Goal: Information Seeking & Learning: Understand process/instructions

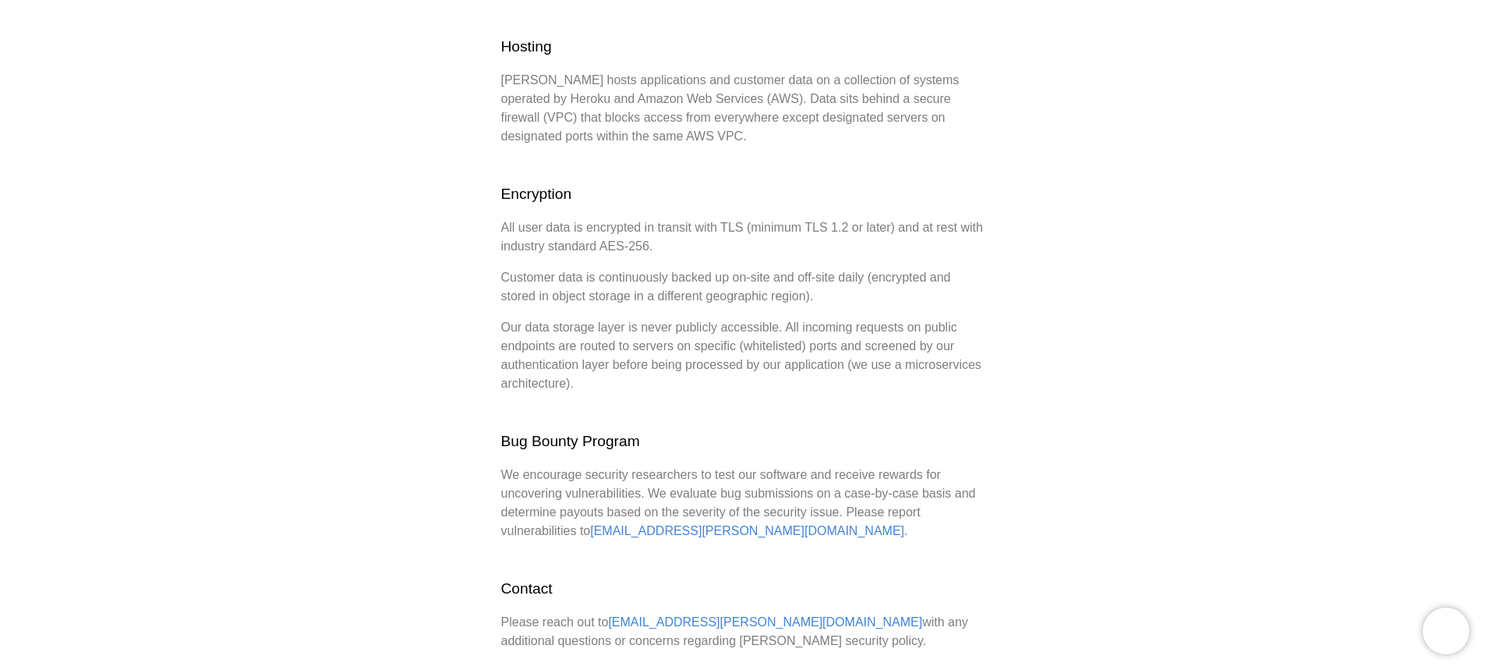
scroll to position [689, 0]
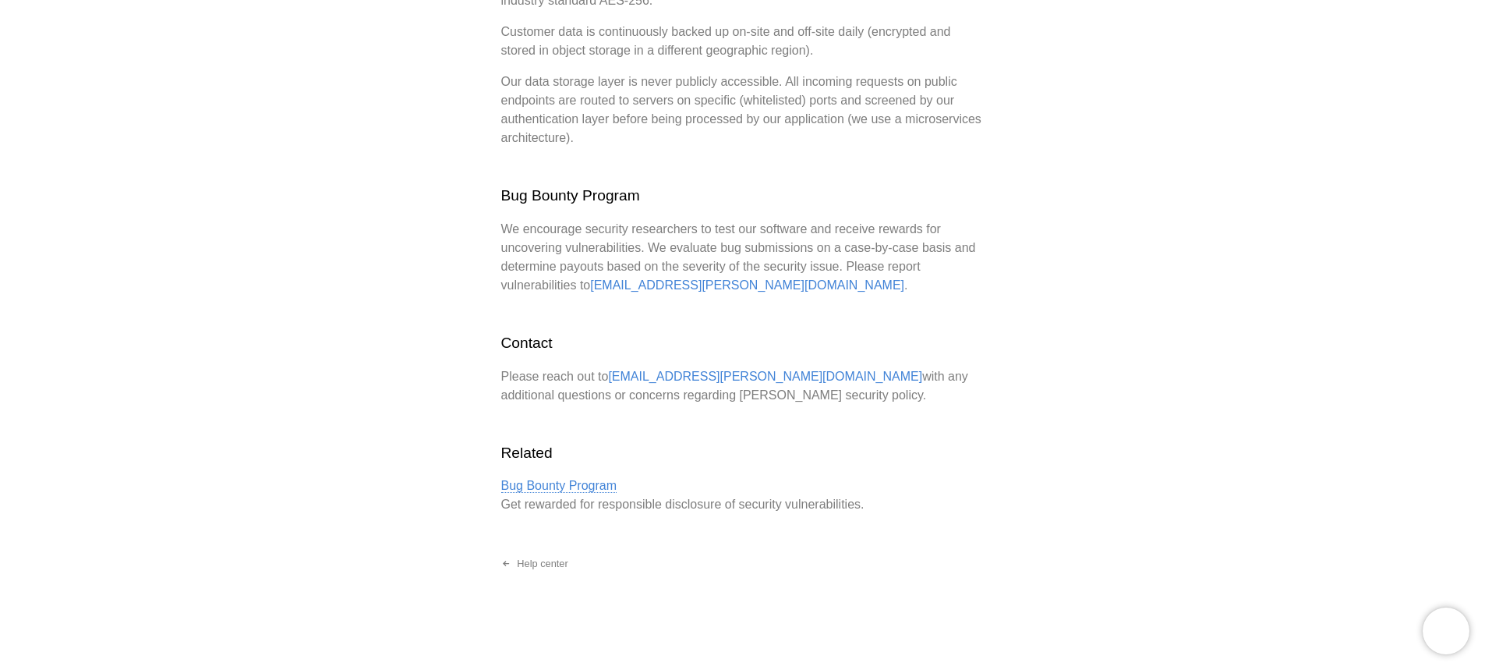
click at [523, 486] on link "Bug Bounty Program" at bounding box center [559, 486] width 116 height 14
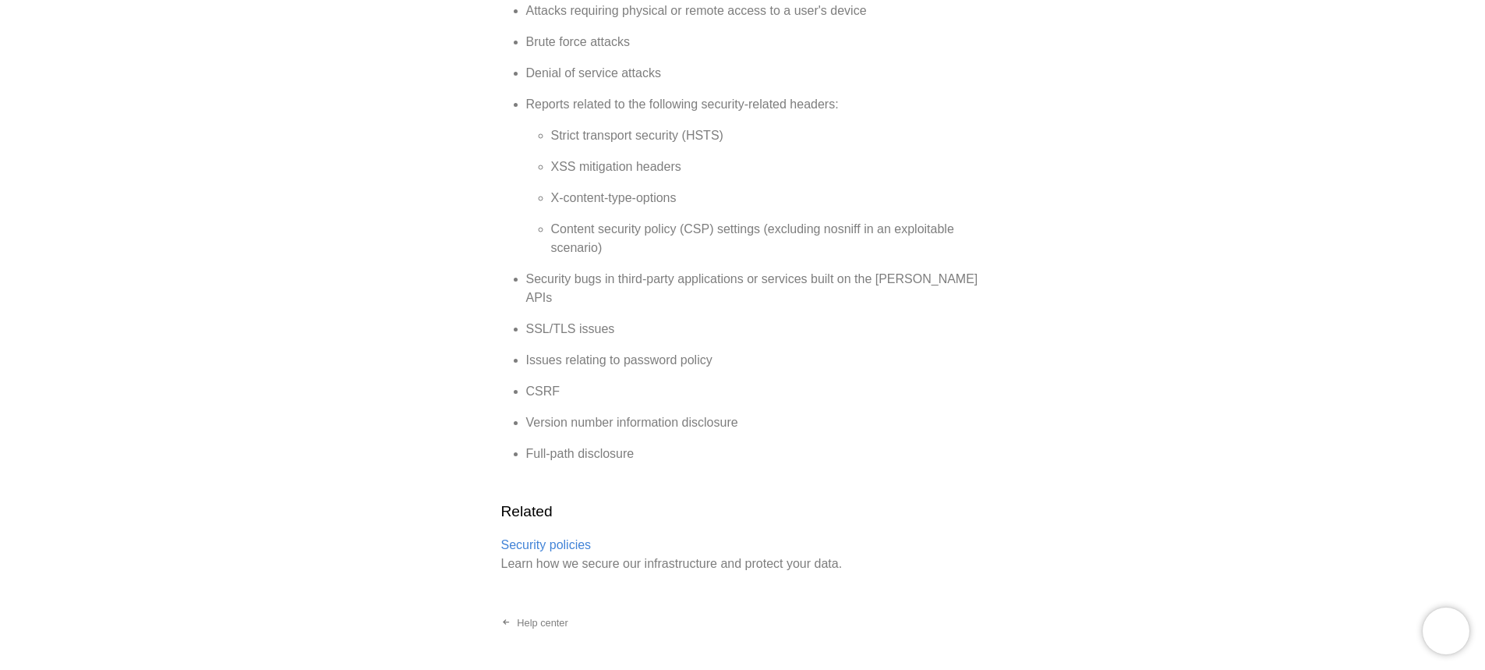
scroll to position [1811, 0]
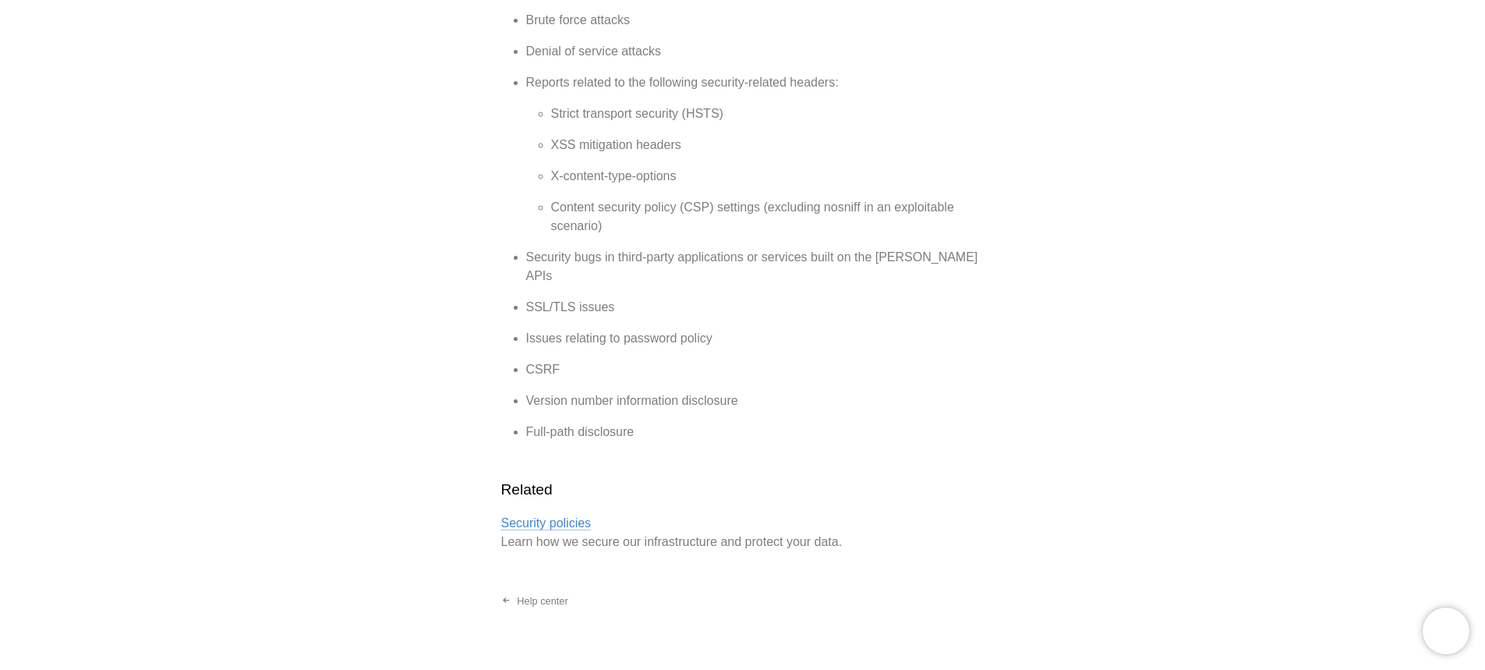
click at [559, 516] on link "Security policies" at bounding box center [546, 523] width 90 height 14
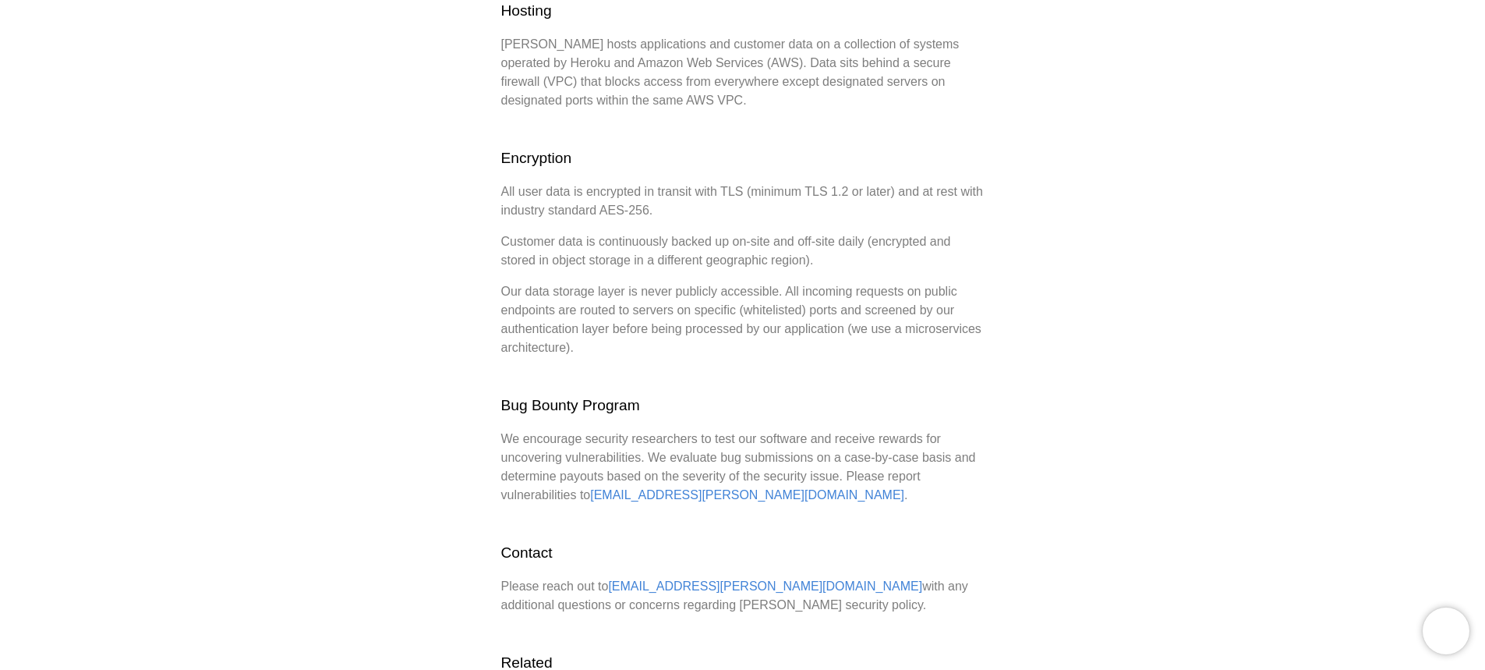
scroll to position [398, 0]
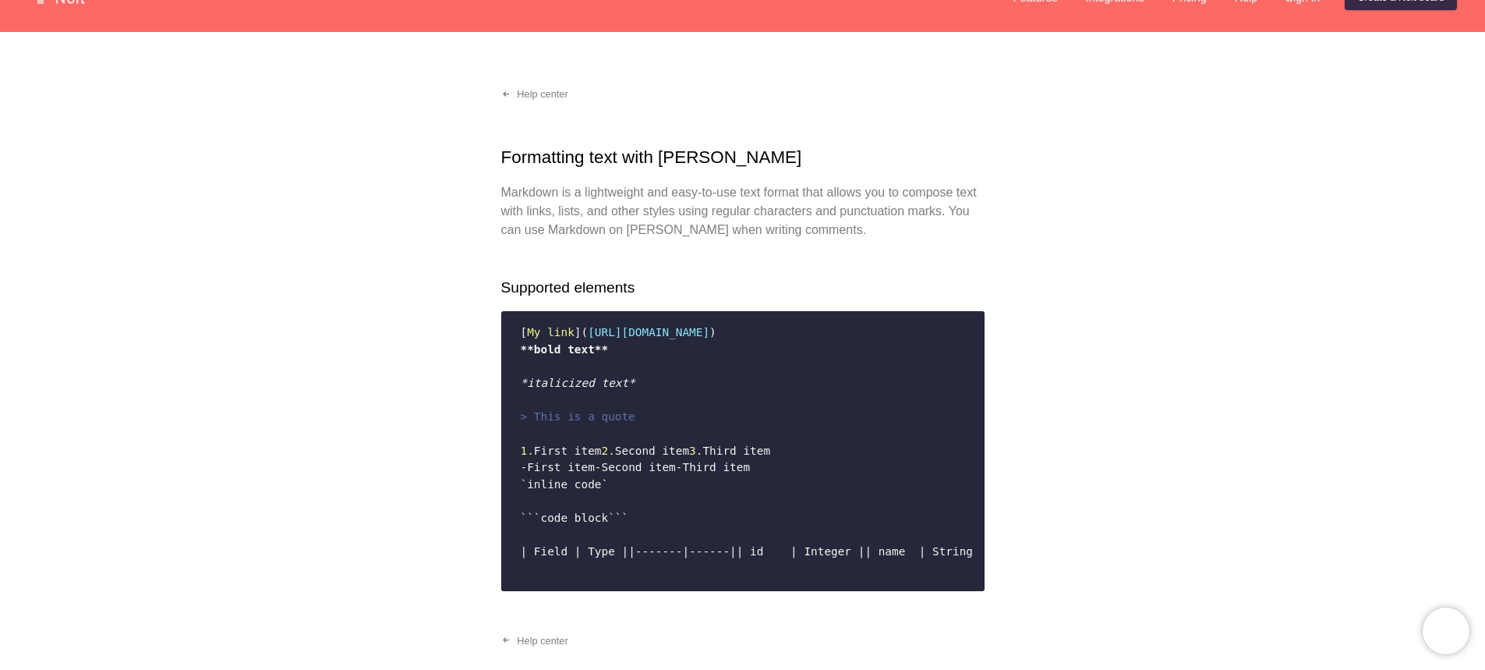
scroll to position [30, 0]
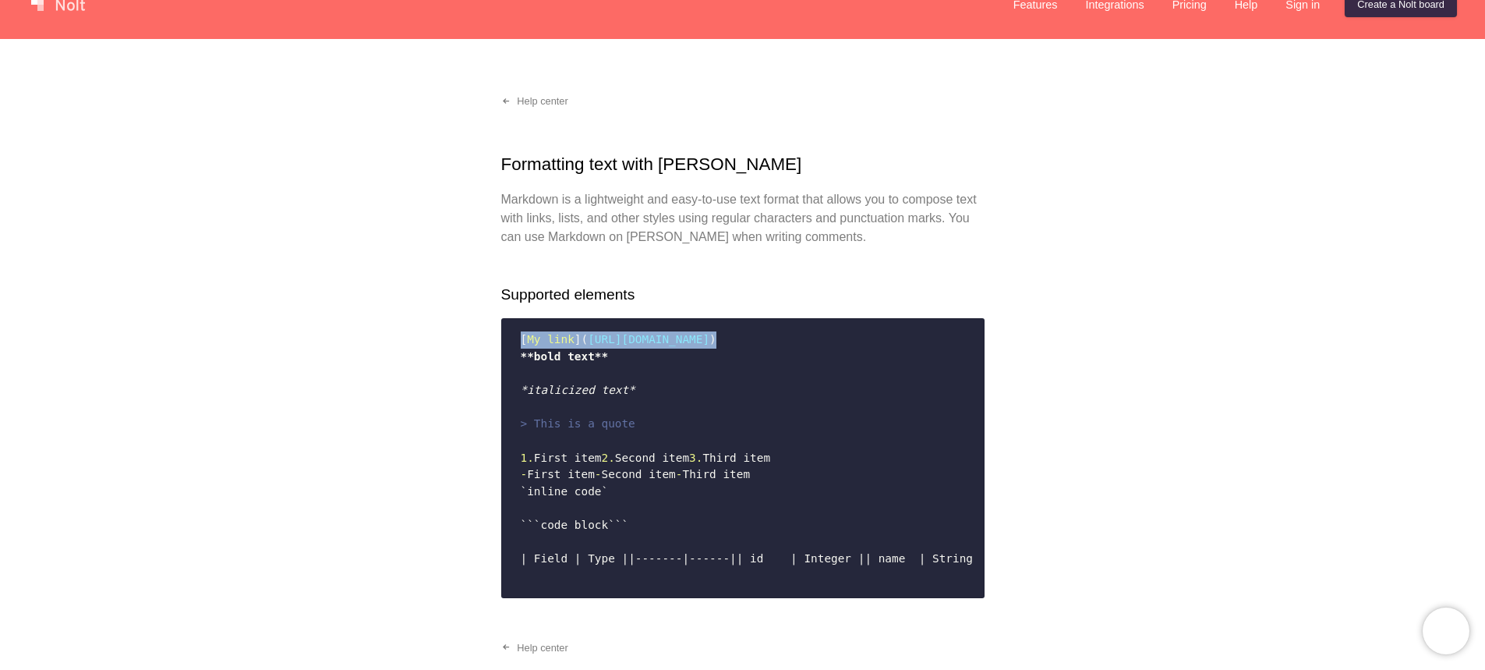
drag, startPoint x: 741, startPoint y: 342, endPoint x: 510, endPoint y: 338, distance: 230.8
click at [510, 338] on pre "[ My link ]( https://www.example.com ) **bold text** *italicized text* > This i…" at bounding box center [742, 457] width 483 height 279
copy code "[ My link ]( https://www.example.com )"
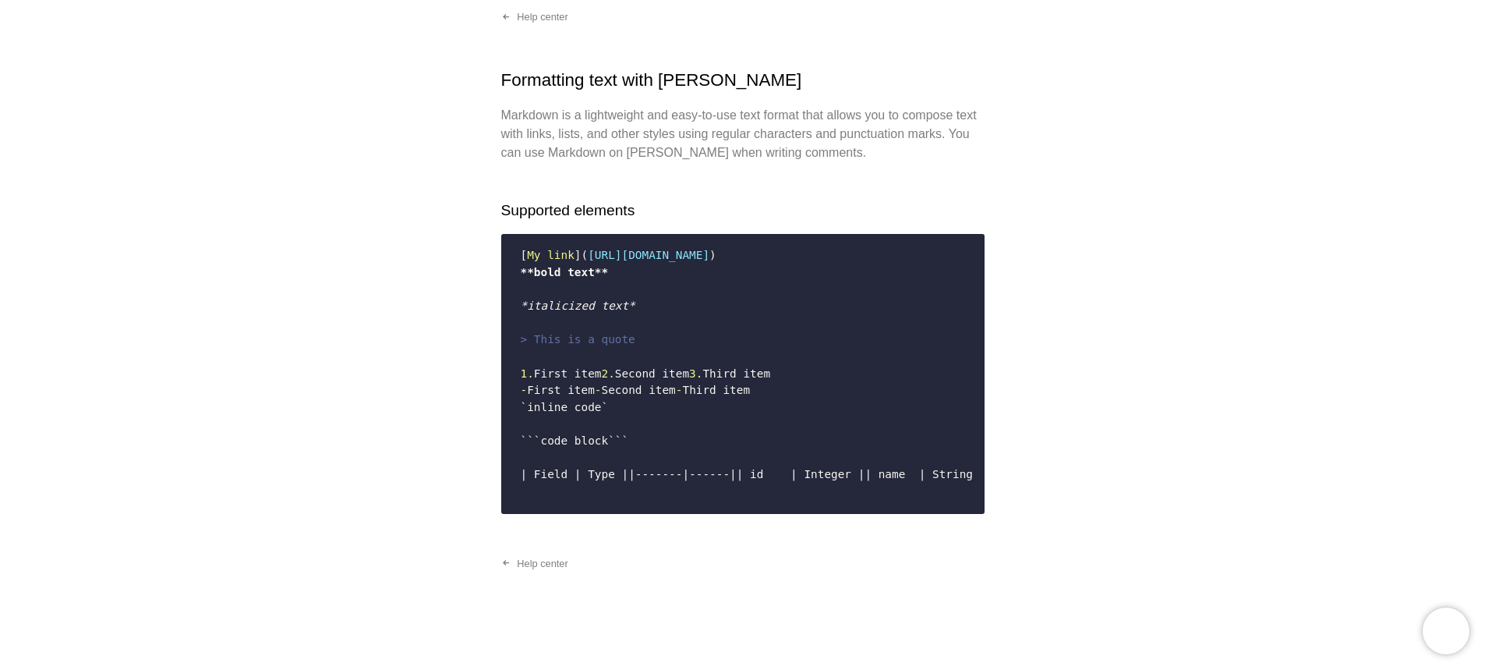
scroll to position [160, 0]
drag, startPoint x: 759, startPoint y: 211, endPoint x: 509, endPoint y: 207, distance: 250.3
click at [509, 234] on pre "[ My link ]( https://www.example.com ) **bold text** *italicized text* > This i…" at bounding box center [742, 373] width 483 height 279
copy code "[ My link ]( [URL][DOMAIN_NAME] )"
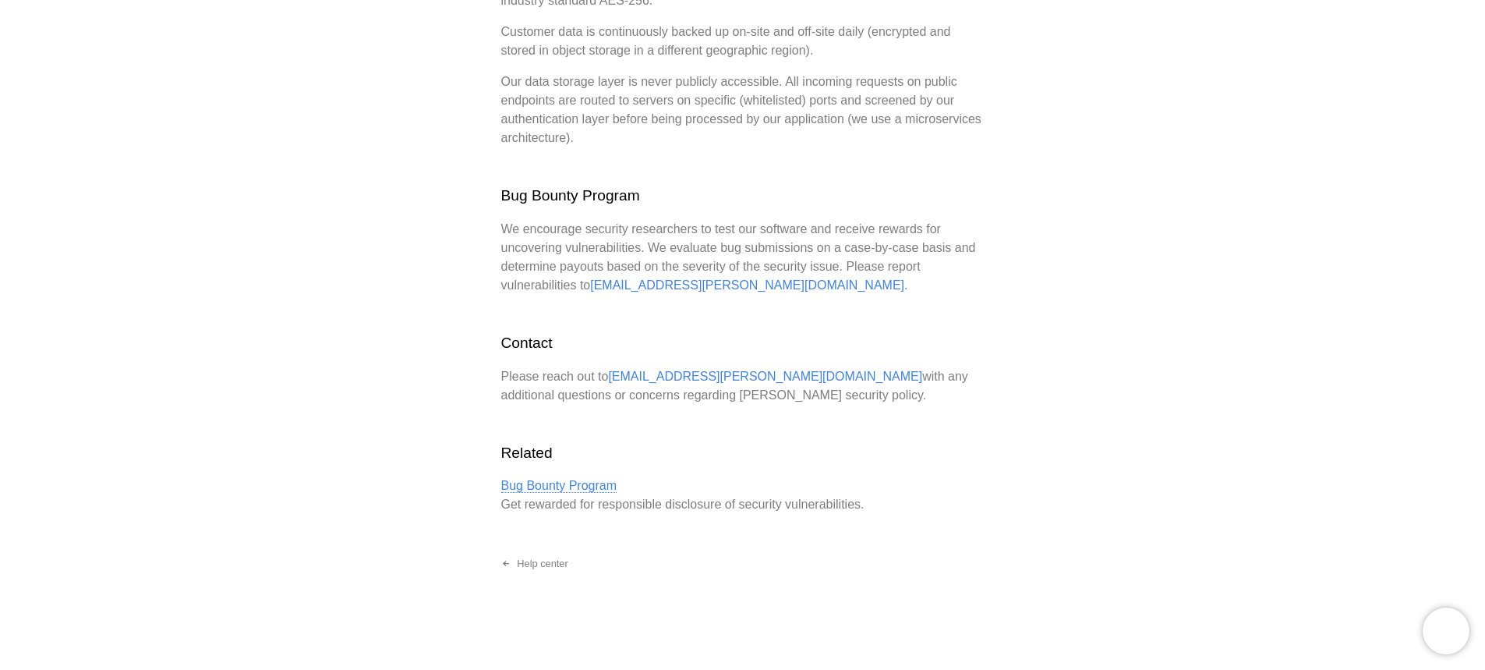
click at [579, 485] on link "Bug Bounty Program" at bounding box center [559, 486] width 116 height 14
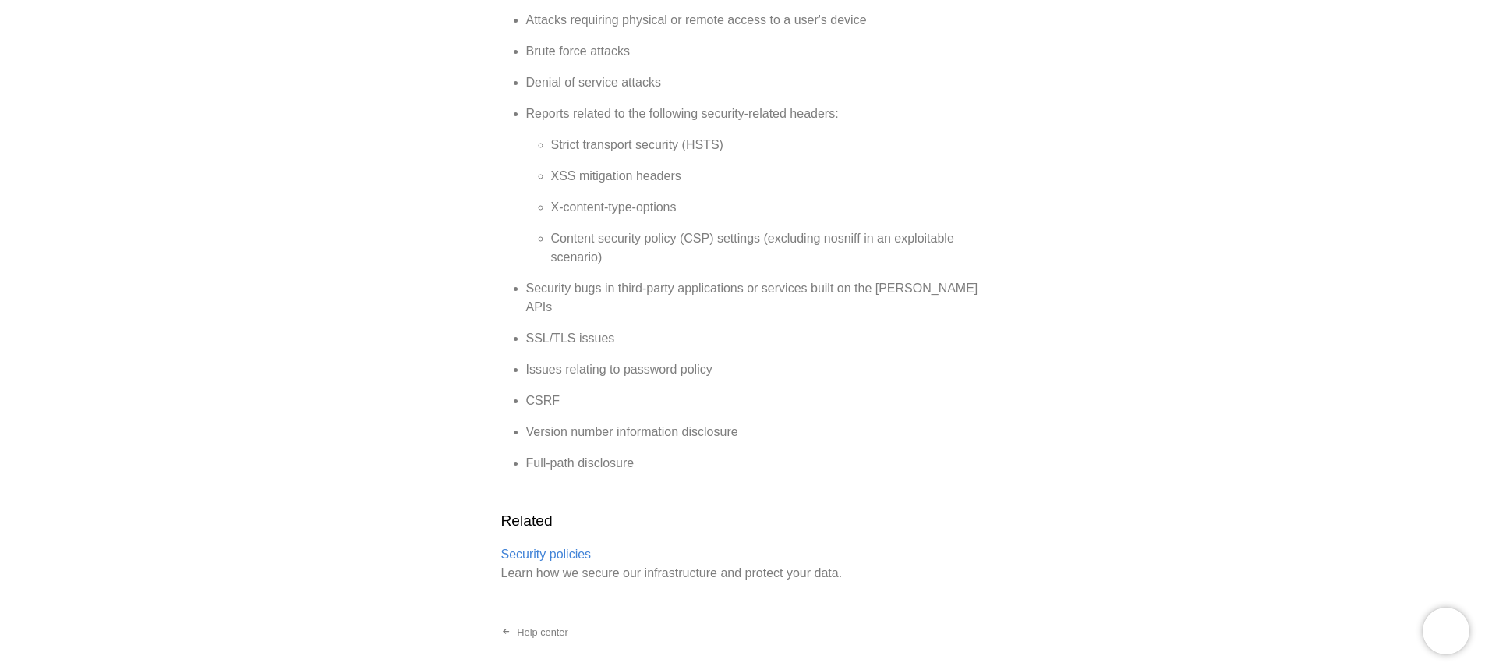
scroll to position [1782, 0]
